Goal: Find specific page/section: Find specific page/section

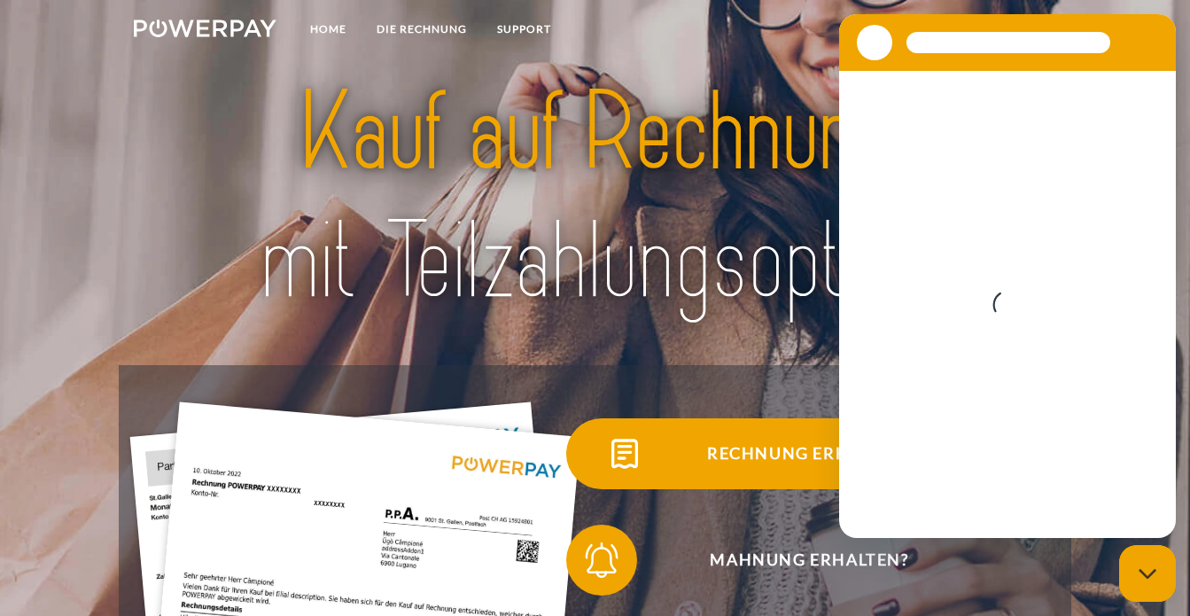
click at [646, 454] on img at bounding box center [624, 453] width 44 height 44
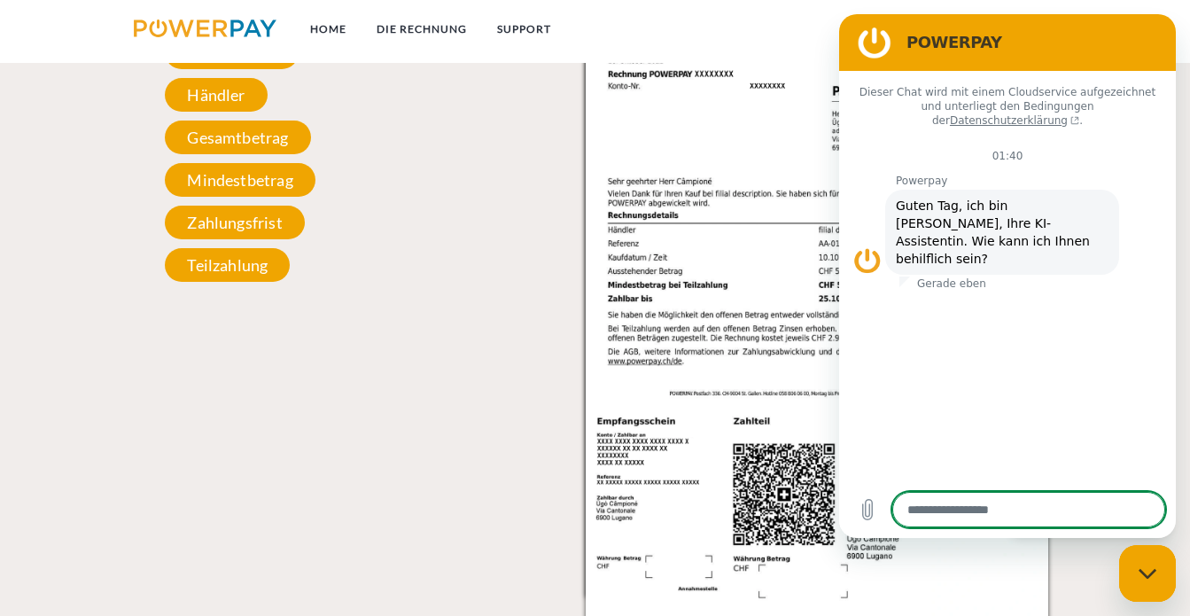
scroll to position [1698, 0]
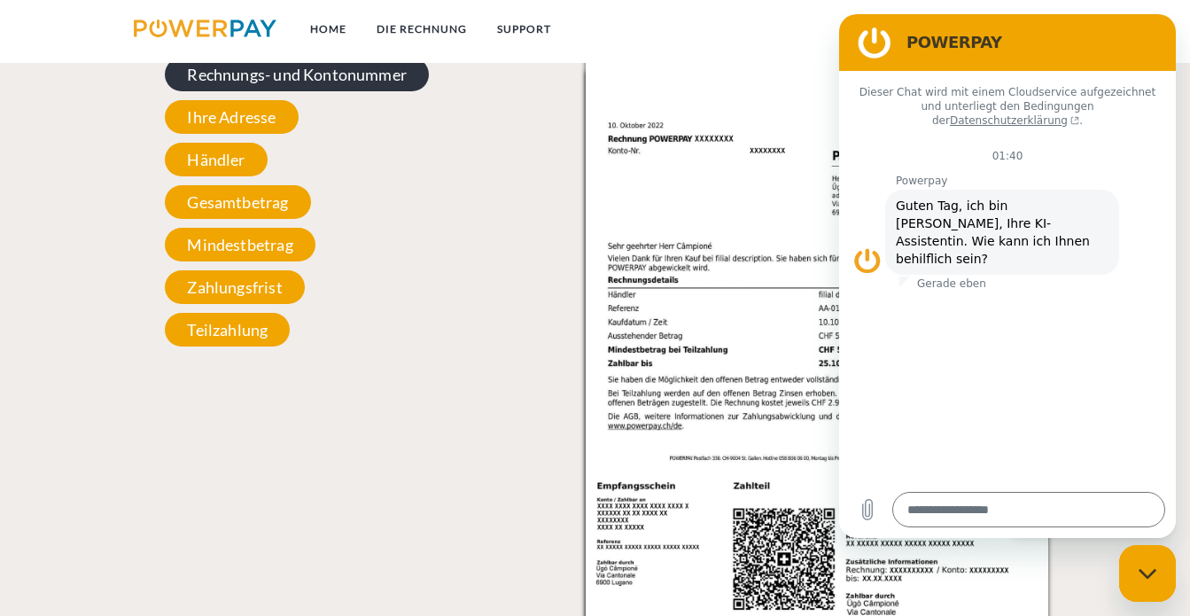
click at [211, 78] on span "Rechnungs- und Kontonummer" at bounding box center [297, 75] width 264 height 34
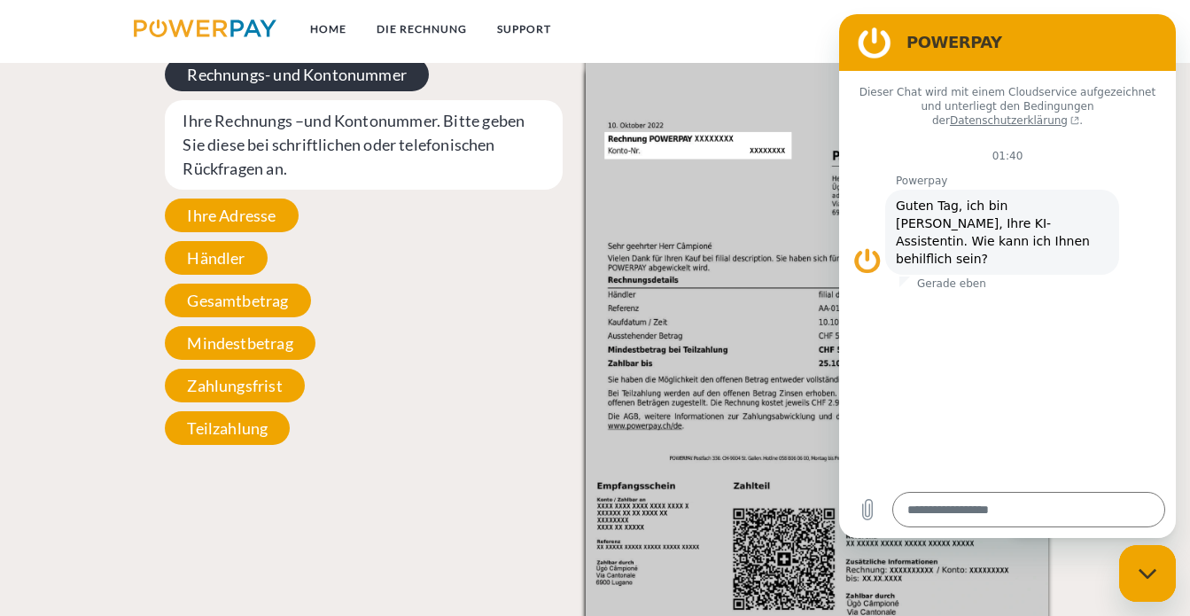
click at [211, 78] on span "Rechnungs- und Kontonummer" at bounding box center [297, 75] width 264 height 34
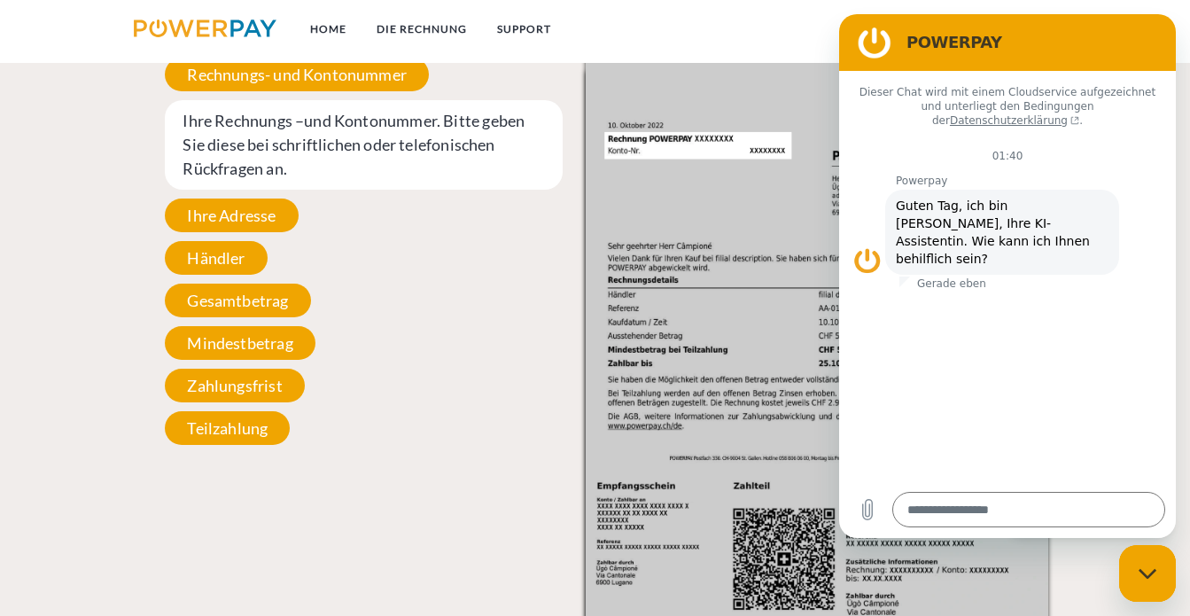
click at [214, 32] on img at bounding box center [205, 28] width 143 height 18
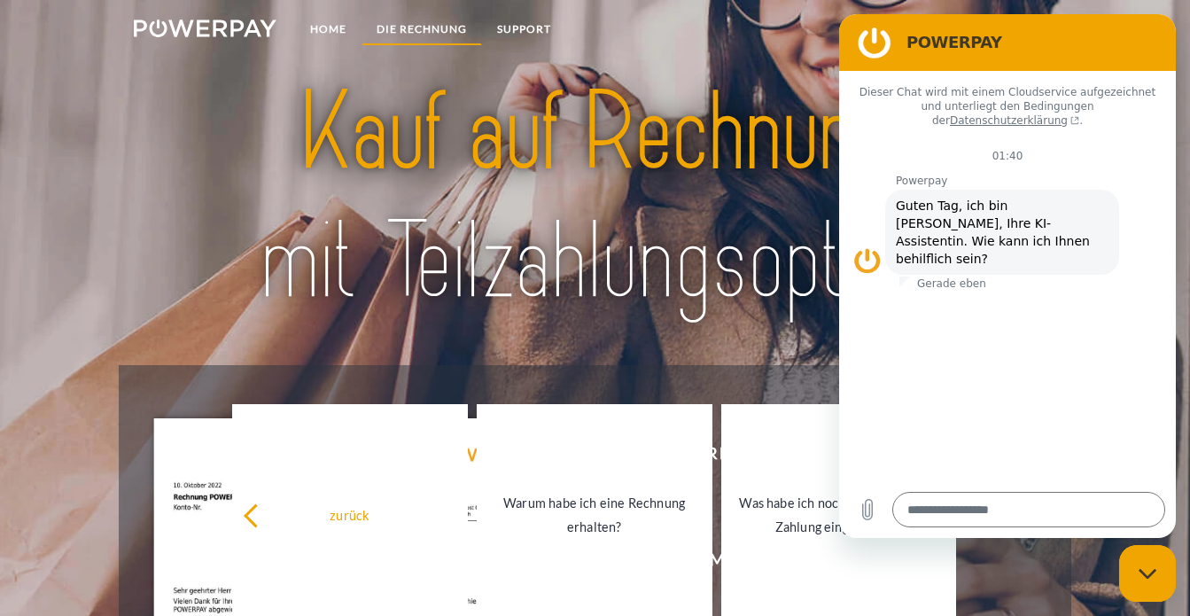
click at [431, 31] on link "DIE RECHNUNG" at bounding box center [421, 29] width 120 height 32
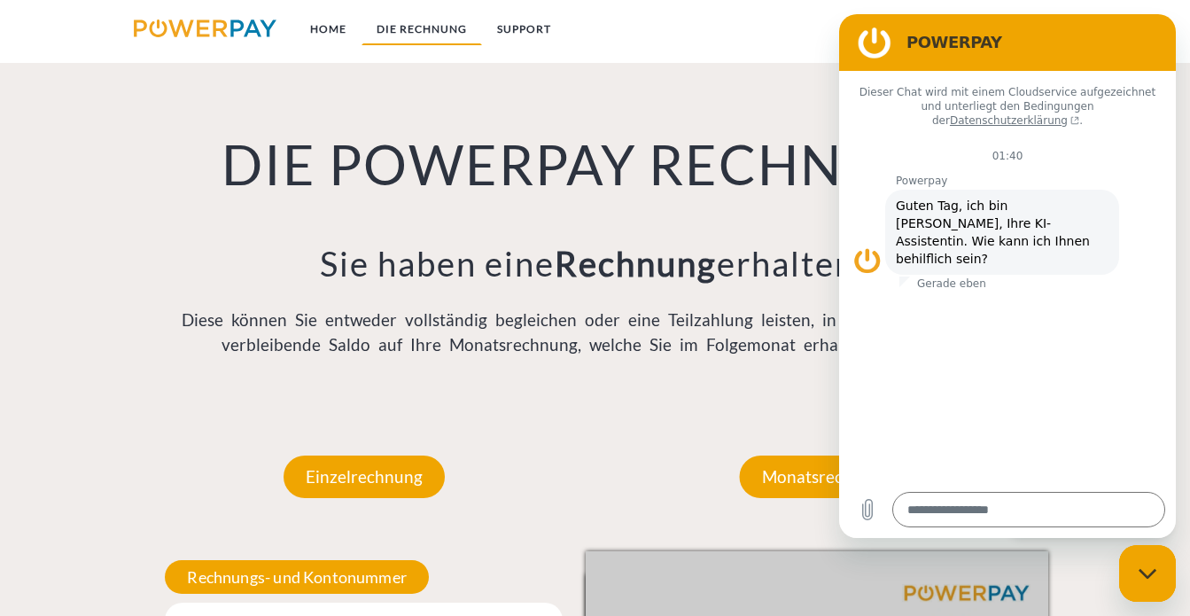
scroll to position [1196, 0]
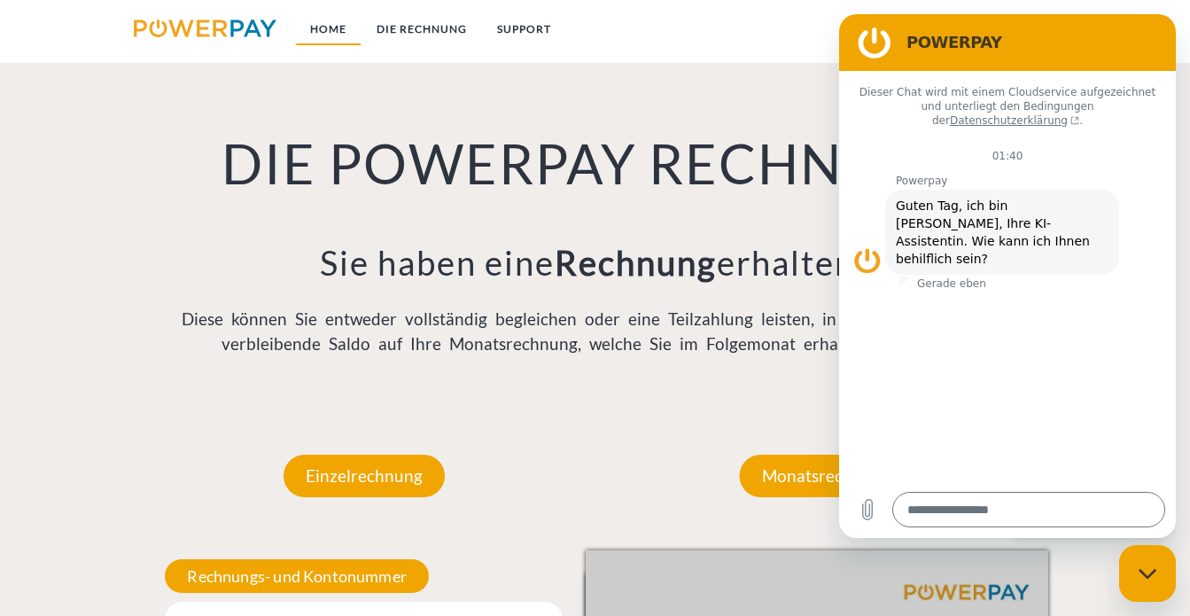
click at [318, 28] on link "Home" at bounding box center [328, 29] width 66 height 32
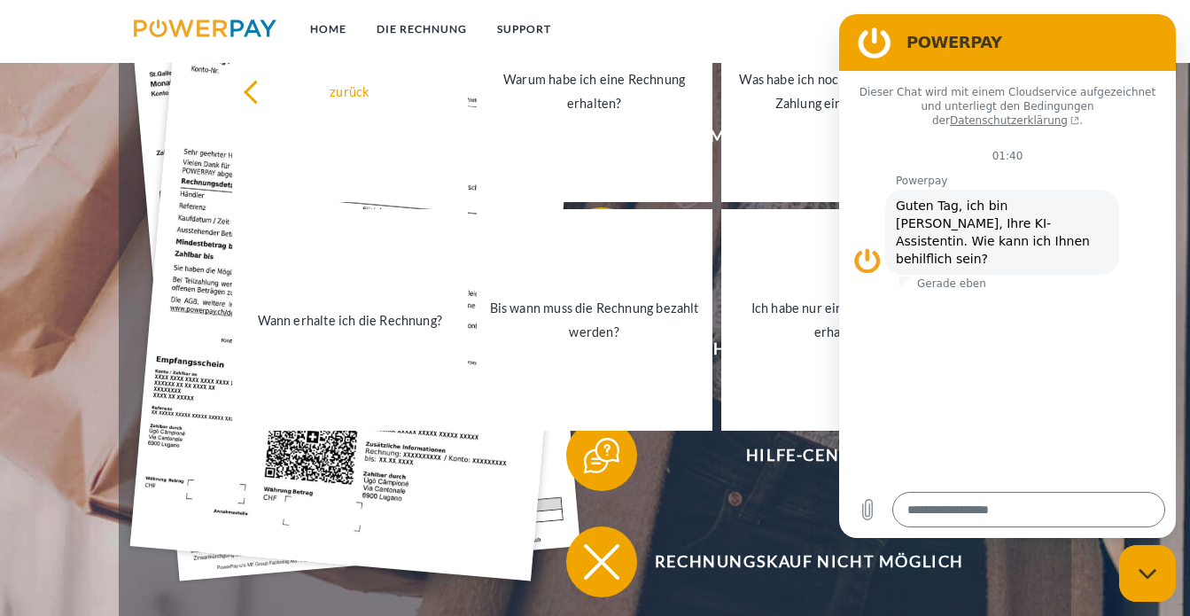
scroll to position [482, 0]
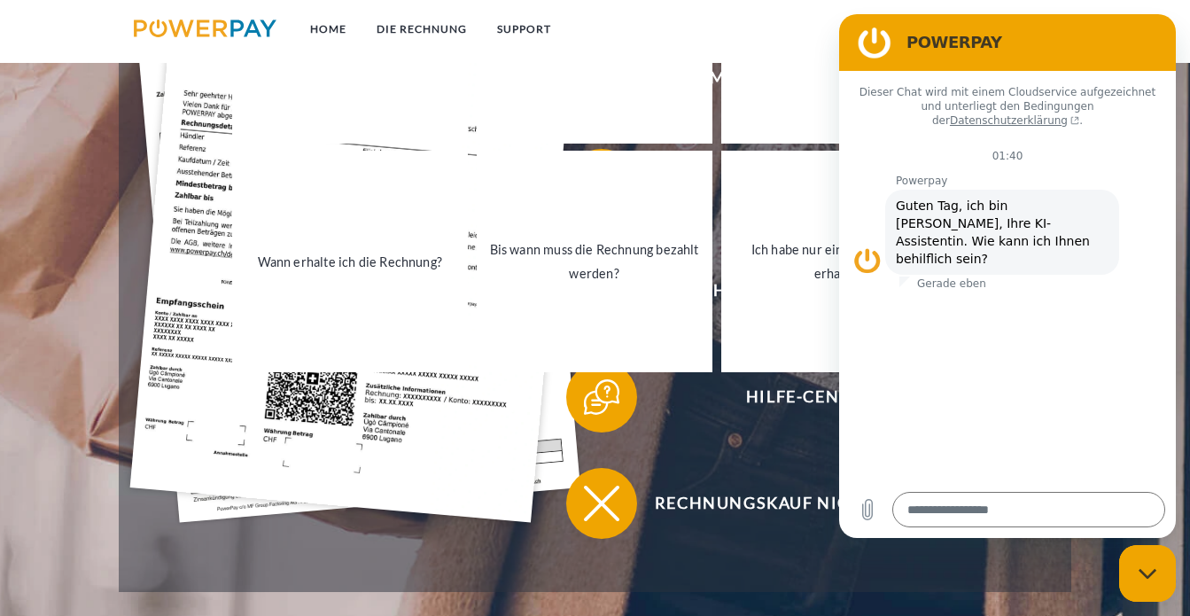
click at [1142, 586] on div "Messaging-Fenster schließen" at bounding box center [1147, 573] width 53 height 53
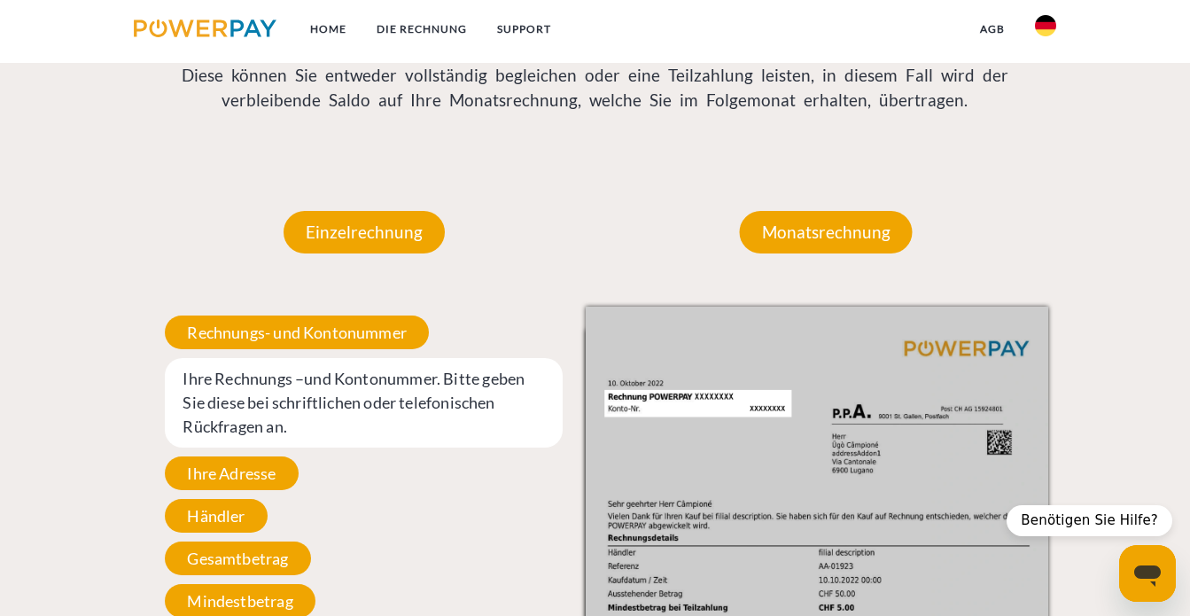
scroll to position [1404, 0]
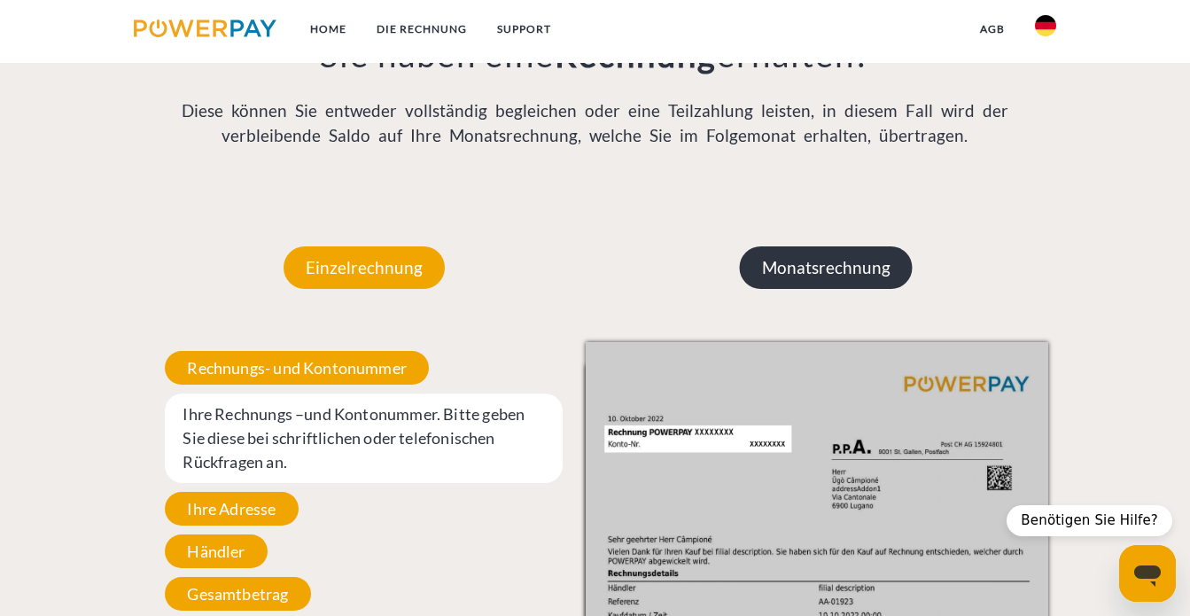
click at [808, 271] on p "Monatsrechnung" at bounding box center [826, 267] width 173 height 43
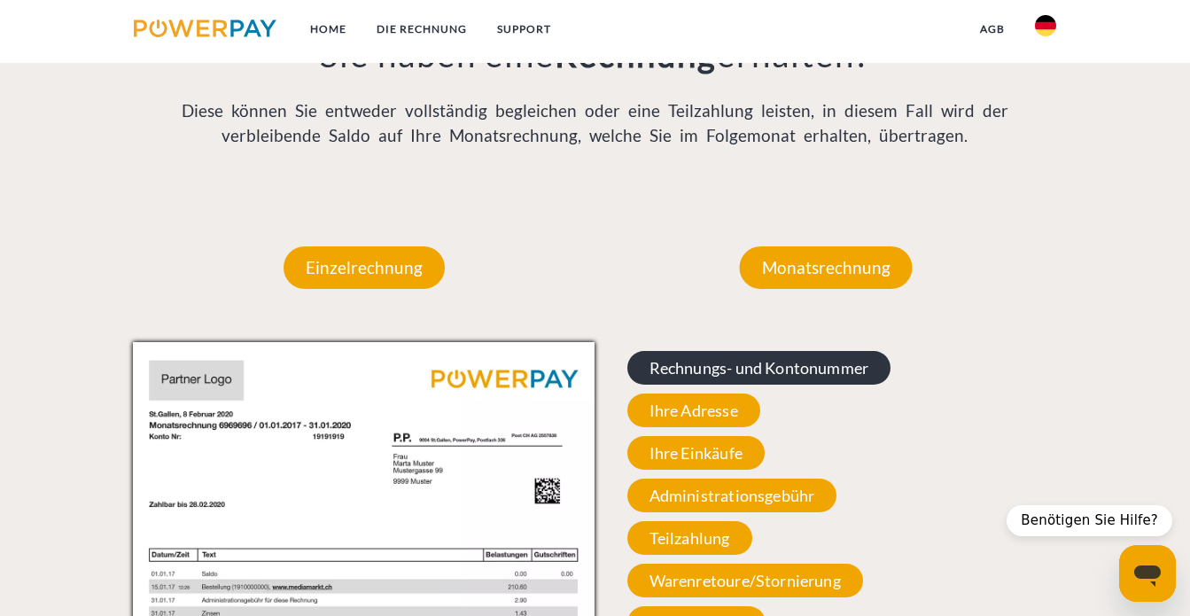
click at [789, 369] on span "Rechnungs- und Kontonummer" at bounding box center [759, 368] width 264 height 34
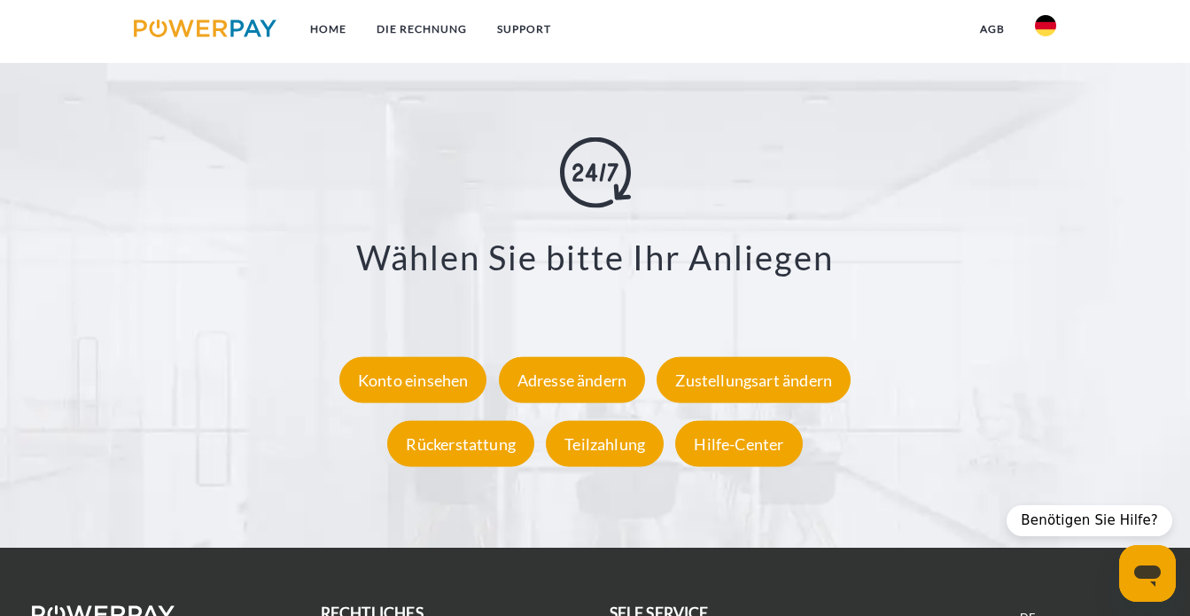
scroll to position [2956, 0]
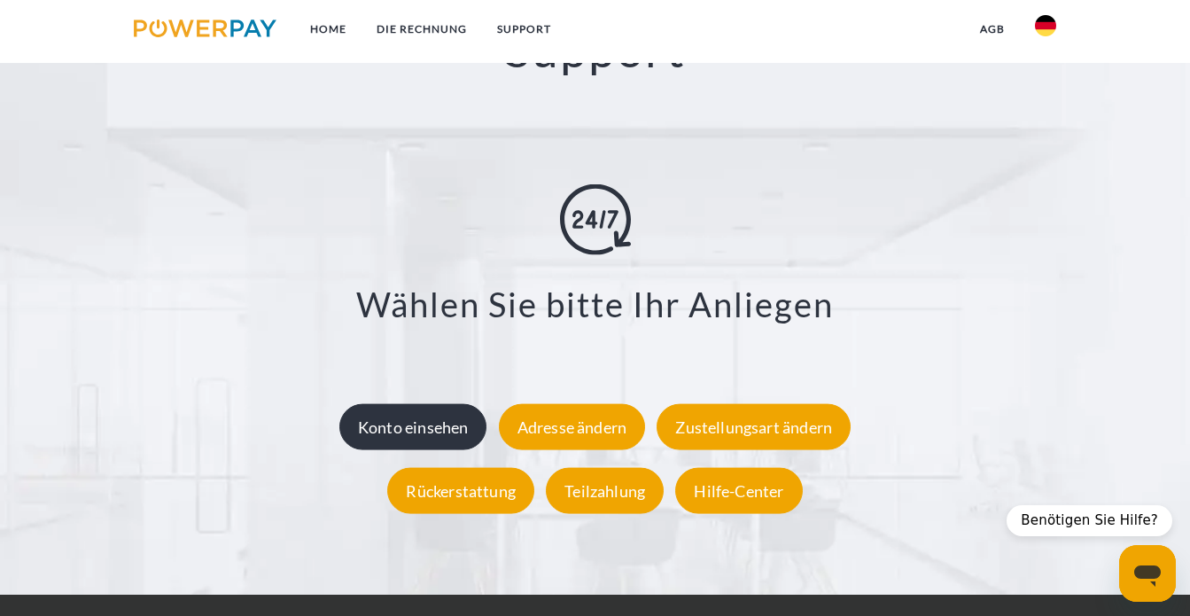
click at [397, 439] on div "Konto einsehen" at bounding box center [413, 427] width 148 height 46
type textarea "*"
